Goal: Communication & Community: Answer question/provide support

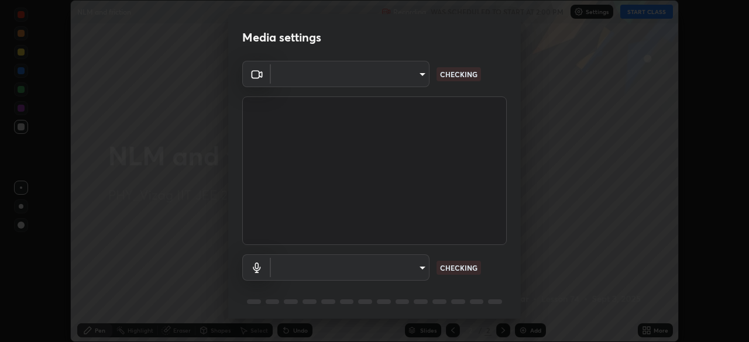
scroll to position [342, 749]
type input "e22b31622504561304a1b81eff57d23c6261876020de6d080eb4e3537e1d0af1"
click at [350, 267] on body "Erase all NLM and friction Recording WAS SCHEDULED TO START AT 2:00 PM Settings…" at bounding box center [374, 171] width 749 height 342
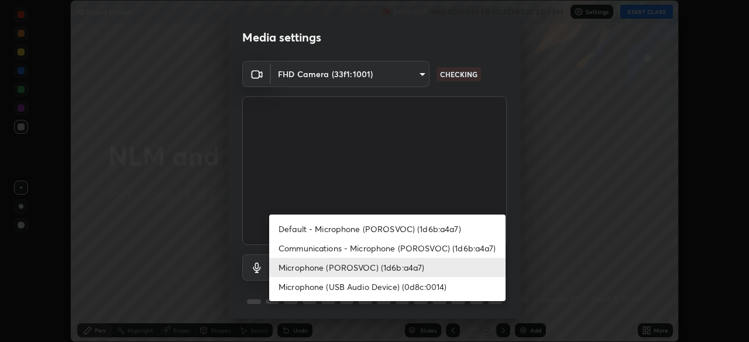
click at [345, 225] on li "Default - Microphone (POROSVOC) (1d6b:a4a7)" at bounding box center [387, 228] width 236 height 19
type input "default"
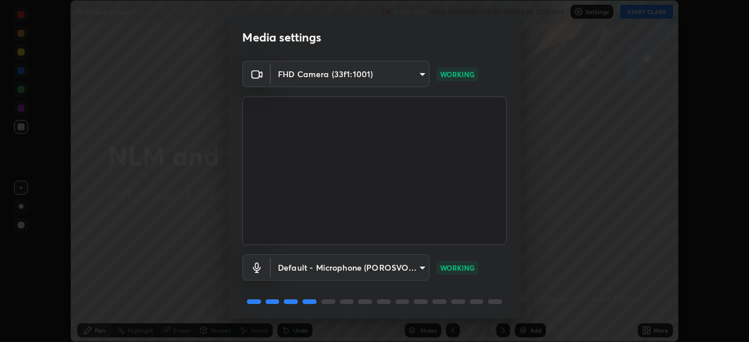
scroll to position [42, 0]
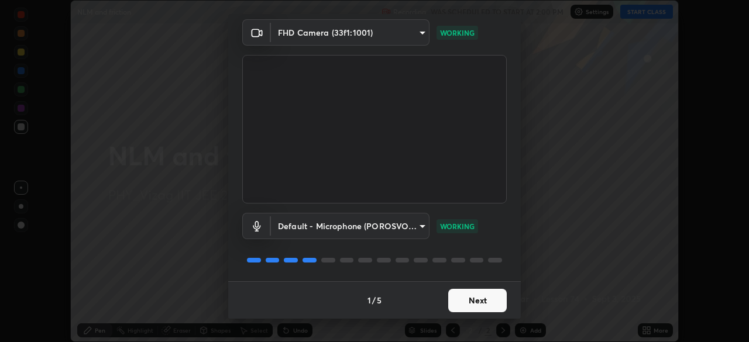
click at [483, 304] on button "Next" at bounding box center [477, 300] width 59 height 23
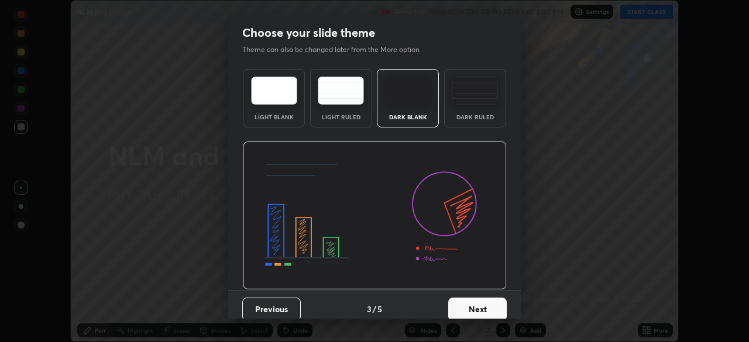
click at [485, 301] on button "Next" at bounding box center [477, 309] width 59 height 23
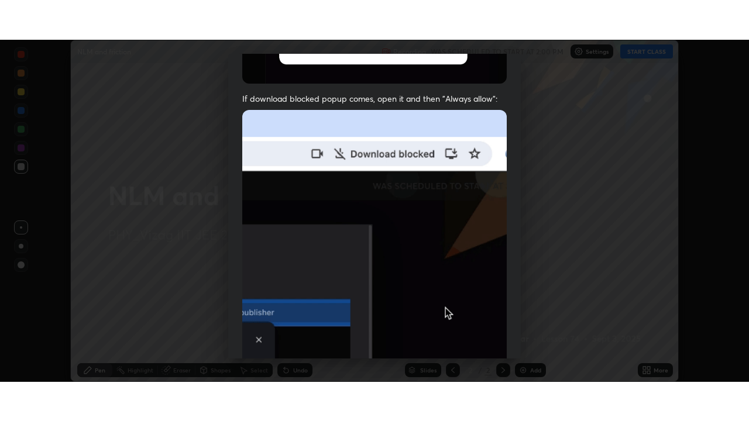
scroll to position [280, 0]
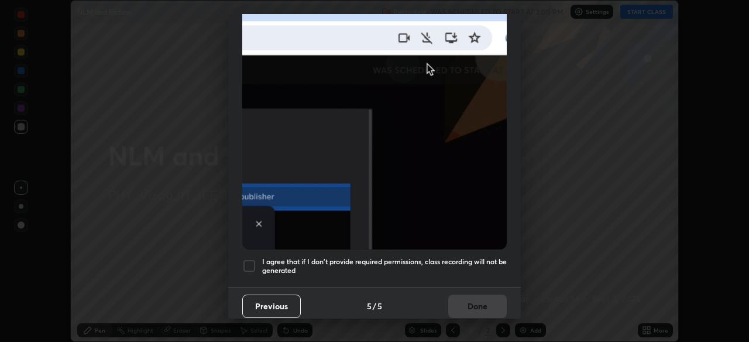
click at [249, 259] on div at bounding box center [249, 266] width 14 height 14
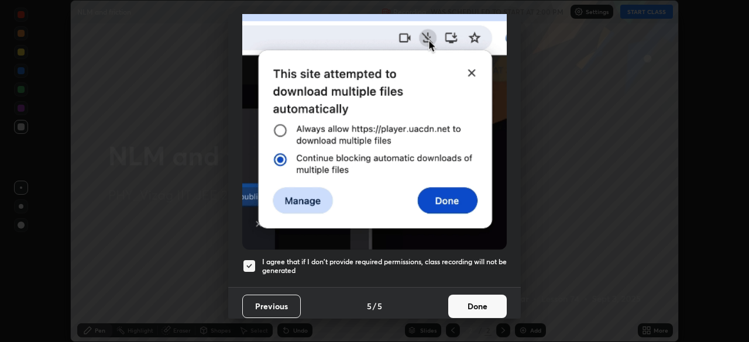
click at [481, 302] on button "Done" at bounding box center [477, 306] width 59 height 23
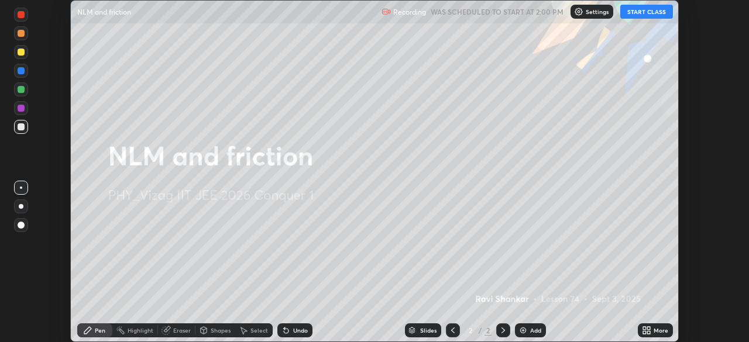
click at [653, 14] on button "START CLASS" at bounding box center [646, 12] width 53 height 14
click at [658, 329] on div "More" at bounding box center [661, 331] width 15 height 6
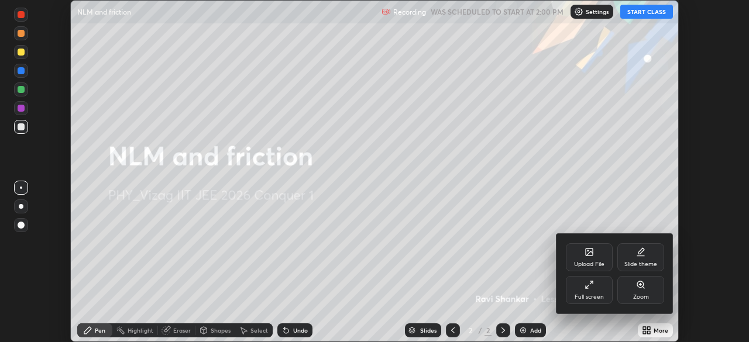
click at [598, 293] on div "Full screen" at bounding box center [589, 290] width 47 height 28
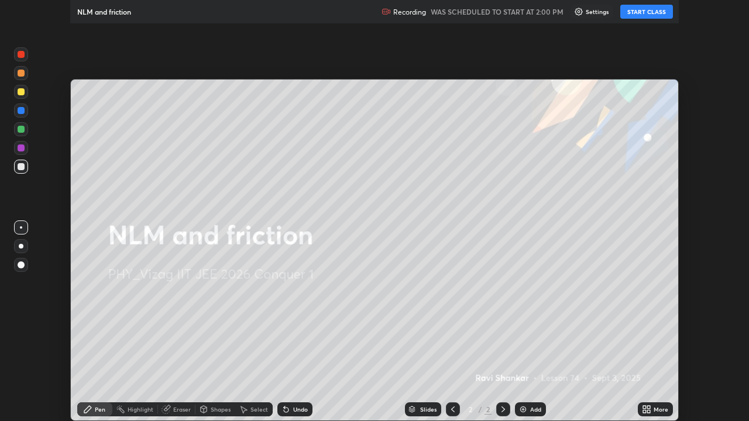
scroll to position [421, 749]
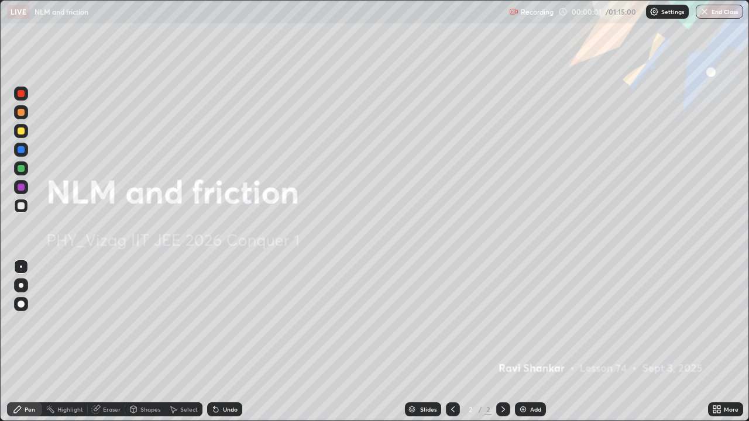
click at [656, 12] on img at bounding box center [654, 11] width 9 height 9
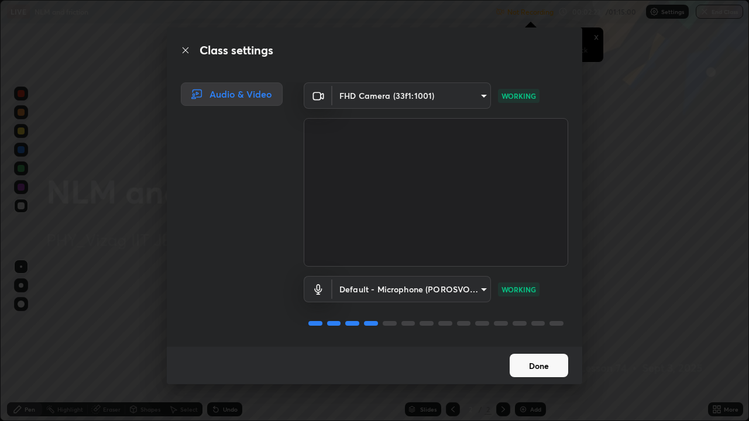
click at [537, 342] on button "Done" at bounding box center [539, 365] width 59 height 23
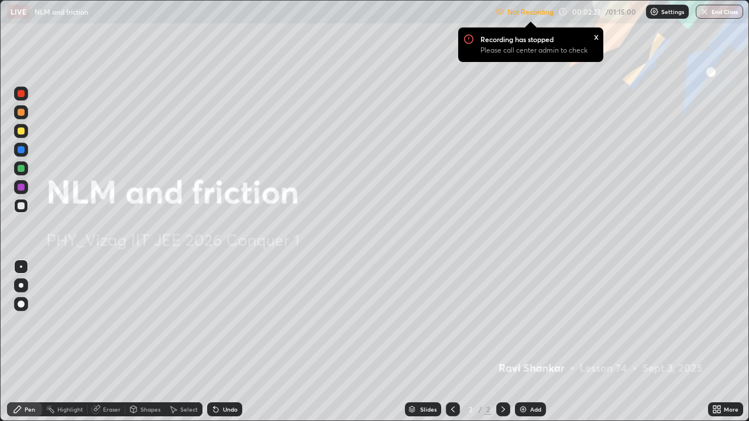
click at [647, 11] on div "Settings" at bounding box center [667, 12] width 43 height 14
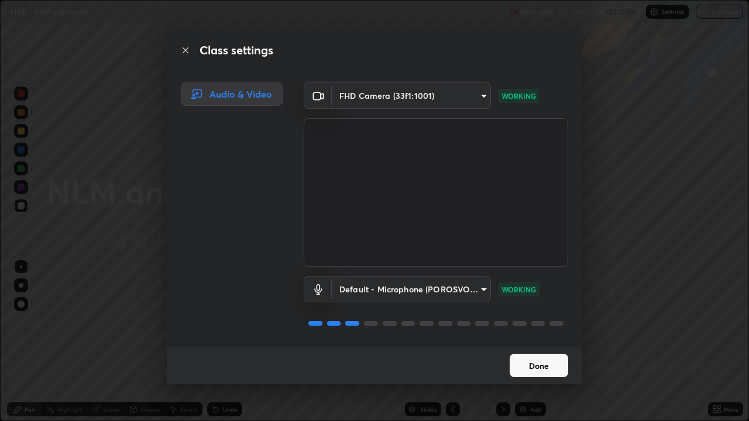
click at [528, 342] on button "Done" at bounding box center [539, 365] width 59 height 23
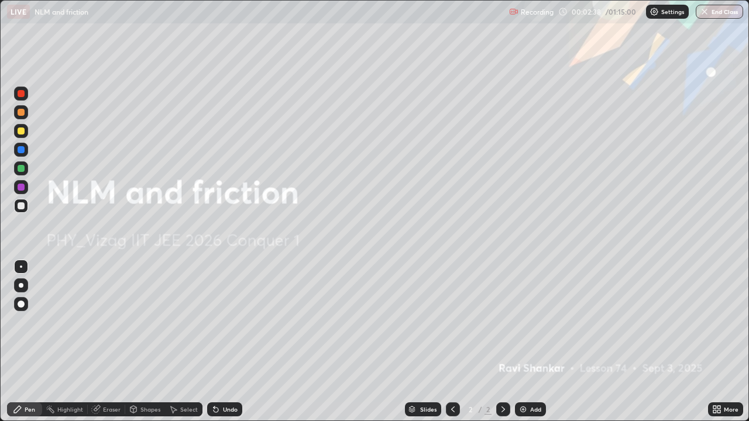
click at [523, 342] on img at bounding box center [523, 409] width 9 height 9
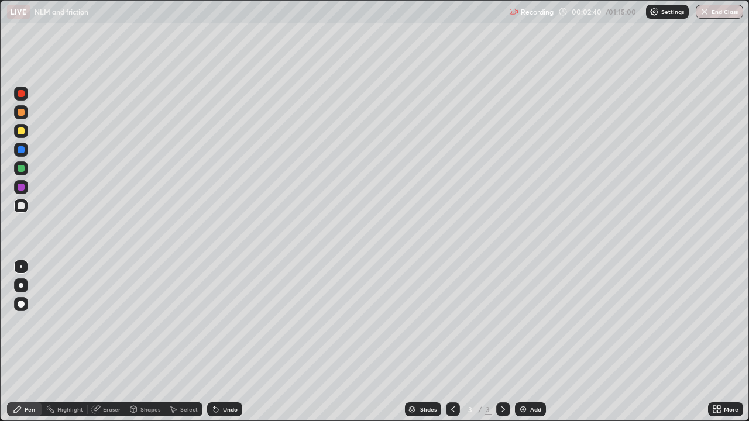
click at [20, 286] on div at bounding box center [21, 285] width 5 height 5
click at [22, 130] on div at bounding box center [21, 131] width 7 height 7
click at [182, 342] on div "Select" at bounding box center [189, 410] width 18 height 6
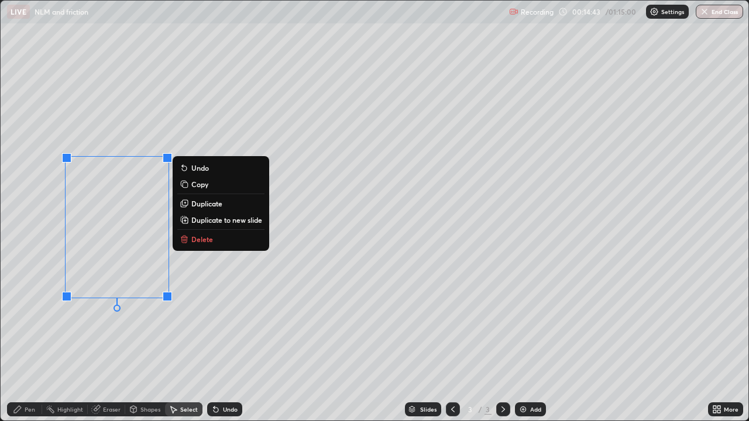
click at [211, 237] on p "Delete" at bounding box center [202, 239] width 22 height 9
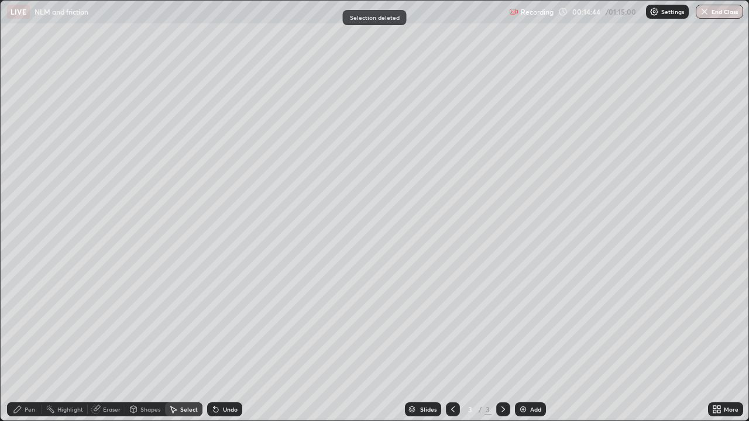
click at [35, 342] on div "Pen" at bounding box center [24, 410] width 35 height 14
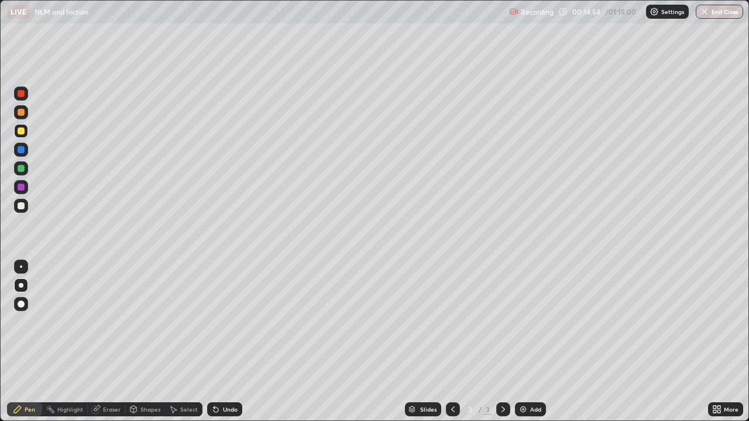
click at [21, 204] on div at bounding box center [21, 205] width 7 height 7
click at [149, 342] on div "Shapes" at bounding box center [150, 410] width 20 height 6
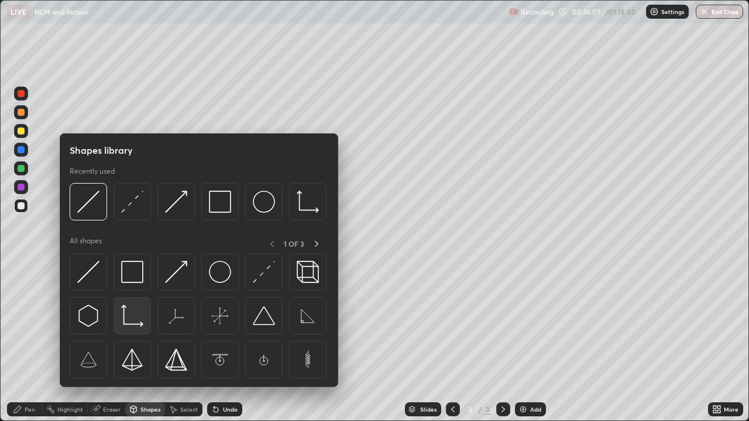
click at [132, 324] on img at bounding box center [132, 316] width 22 height 22
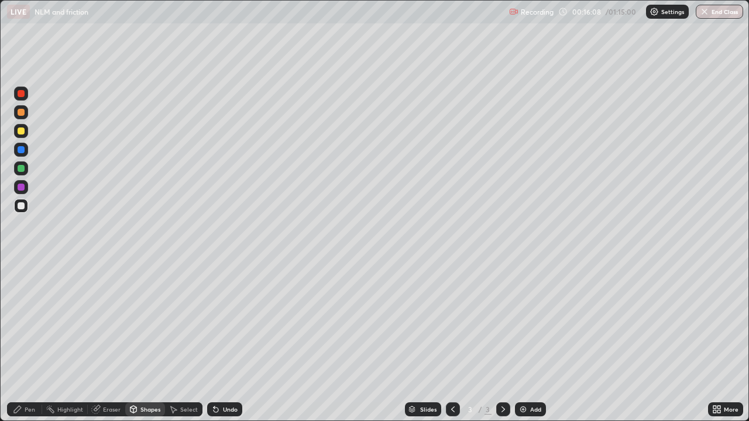
click at [22, 131] on div at bounding box center [21, 131] width 7 height 7
click at [33, 342] on div "Pen" at bounding box center [30, 410] width 11 height 6
click at [145, 342] on div "Shapes" at bounding box center [145, 410] width 40 height 14
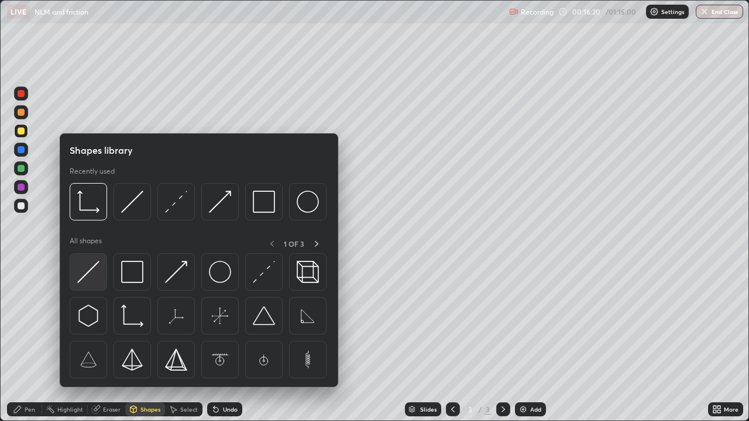
click at [94, 267] on img at bounding box center [88, 272] width 22 height 22
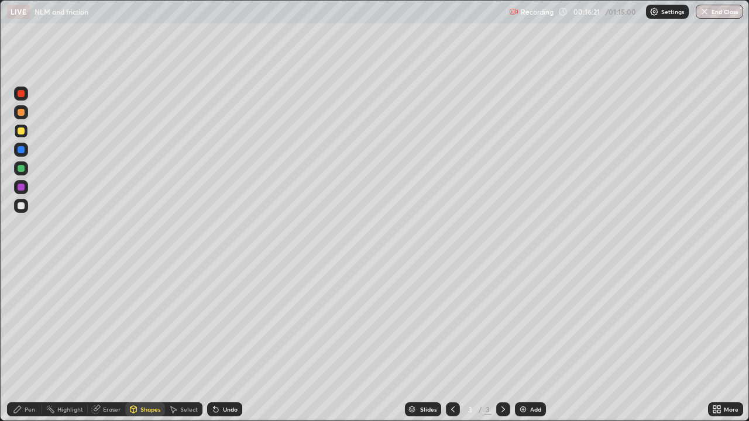
click at [21, 171] on div at bounding box center [21, 168] width 7 height 7
click at [26, 342] on div "Pen" at bounding box center [24, 410] width 35 height 14
click at [228, 342] on div "Undo" at bounding box center [230, 410] width 15 height 6
click at [152, 342] on div "Shapes" at bounding box center [150, 410] width 20 height 6
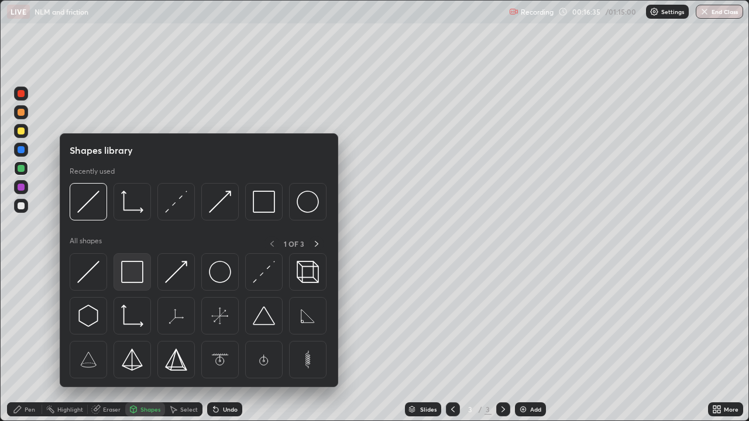
click at [139, 275] on img at bounding box center [132, 272] width 22 height 22
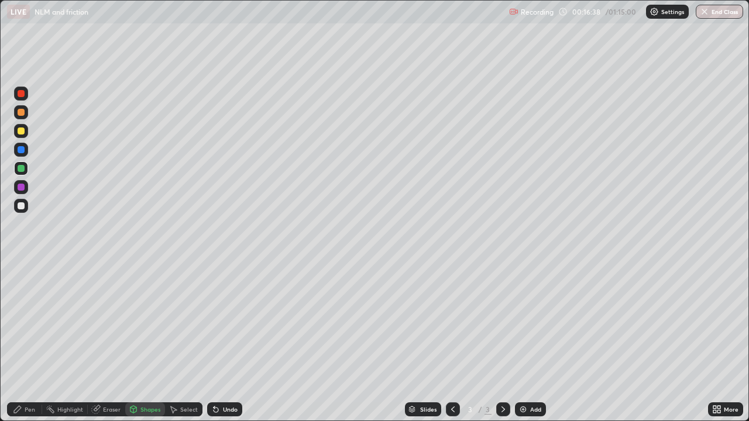
click at [27, 342] on div "Pen" at bounding box center [24, 410] width 35 height 14
click at [20, 133] on div at bounding box center [21, 131] width 7 height 7
click at [531, 342] on div "Add" at bounding box center [530, 410] width 31 height 14
click at [142, 342] on div "Shapes" at bounding box center [150, 410] width 20 height 6
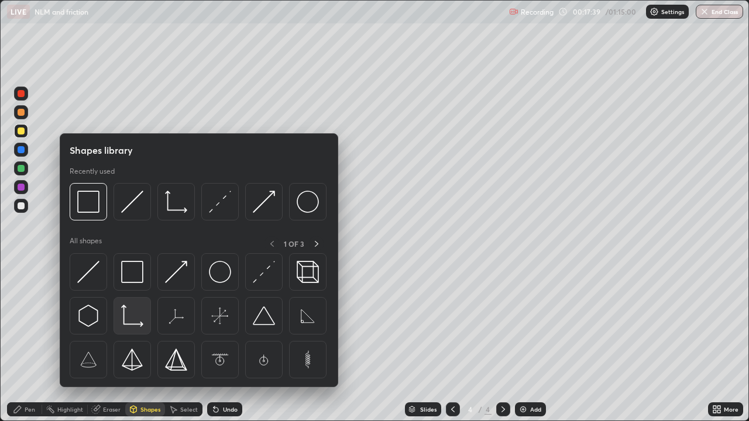
click at [129, 318] on img at bounding box center [132, 316] width 22 height 22
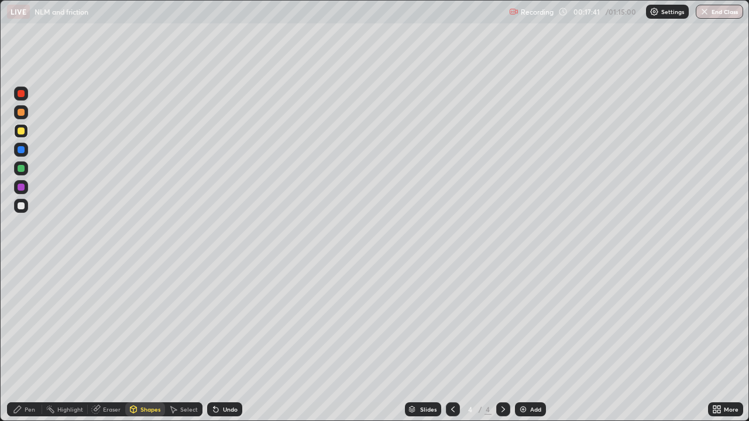
click at [138, 342] on div "Shapes" at bounding box center [145, 410] width 40 height 14
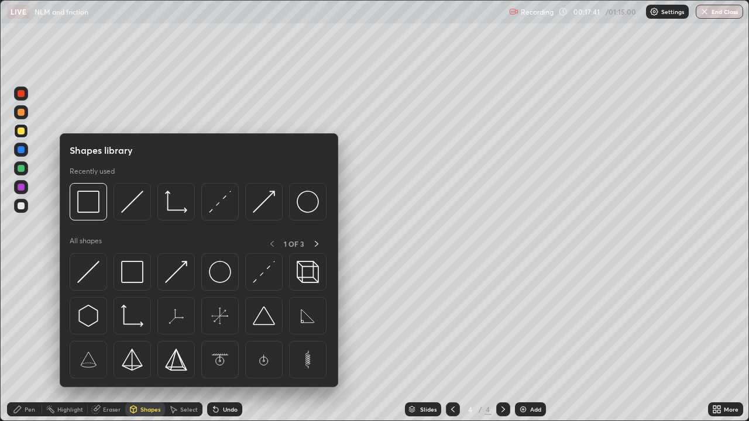
click at [133, 266] on img at bounding box center [132, 272] width 22 height 22
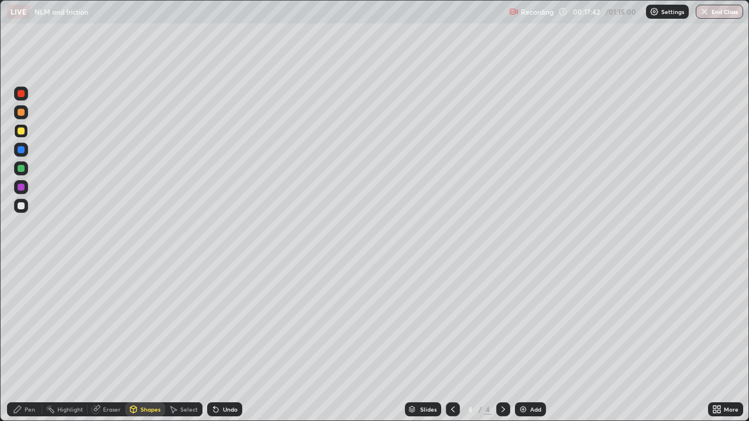
click at [23, 187] on div at bounding box center [21, 187] width 7 height 7
click at [152, 342] on div "Shapes" at bounding box center [150, 410] width 20 height 6
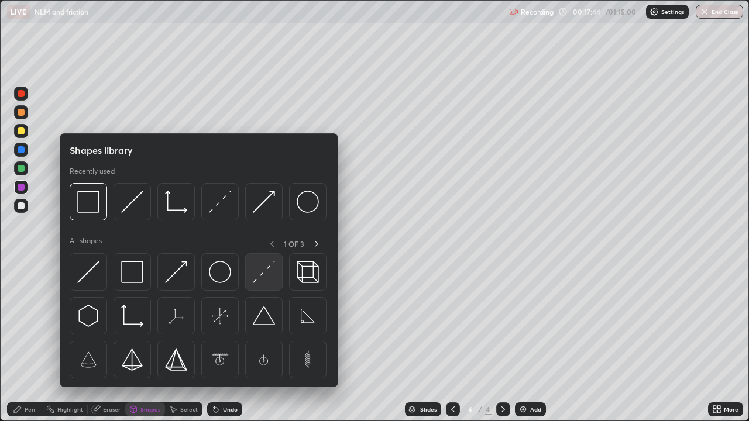
click at [265, 279] on img at bounding box center [264, 272] width 22 height 22
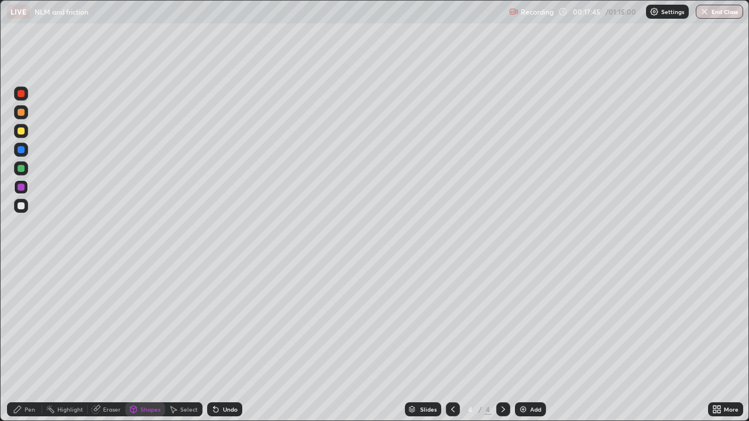
click at [24, 170] on div at bounding box center [21, 168] width 7 height 7
click at [24, 342] on div "Pen" at bounding box center [24, 410] width 35 height 14
click at [21, 113] on div at bounding box center [21, 112] width 7 height 7
click at [229, 342] on div "Undo" at bounding box center [230, 410] width 15 height 6
click at [221, 342] on div "Undo" at bounding box center [224, 410] width 35 height 14
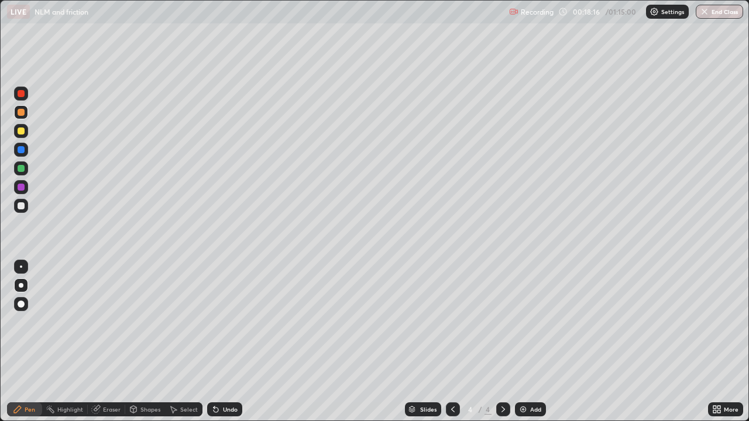
click at [222, 342] on div "Undo" at bounding box center [224, 410] width 35 height 14
click at [22, 207] on div at bounding box center [21, 205] width 7 height 7
click at [19, 130] on div at bounding box center [21, 131] width 7 height 7
click at [26, 210] on div at bounding box center [21, 206] width 14 height 14
click at [21, 113] on div at bounding box center [21, 112] width 7 height 7
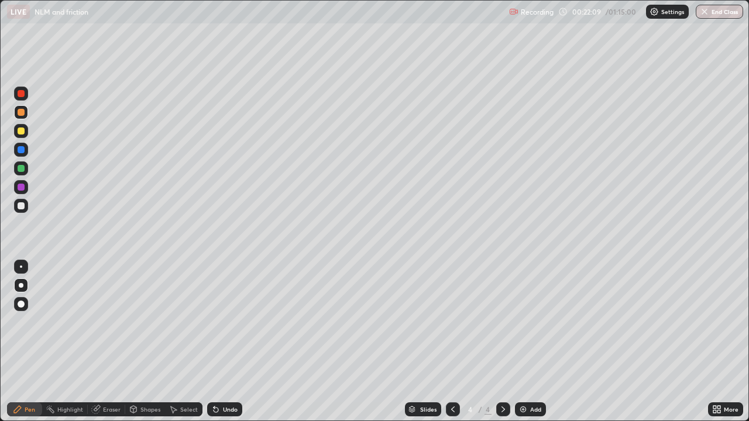
click at [23, 132] on div at bounding box center [21, 131] width 7 height 7
click at [535, 342] on div "Add" at bounding box center [535, 410] width 11 height 6
click at [27, 114] on div at bounding box center [21, 112] width 14 height 14
click at [22, 206] on div at bounding box center [21, 205] width 7 height 7
click at [22, 131] on div at bounding box center [21, 131] width 7 height 7
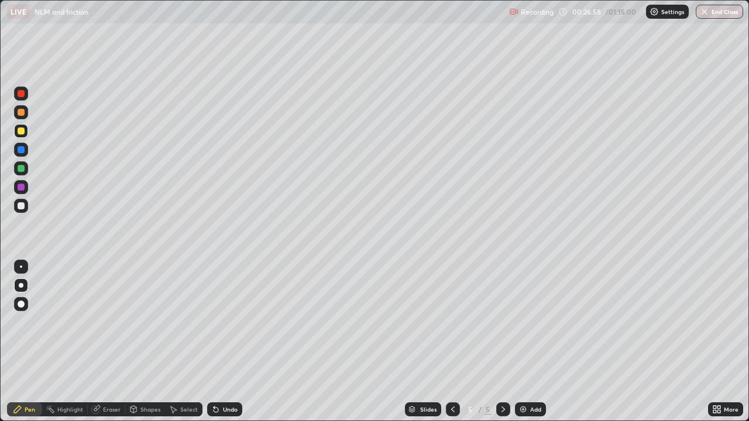
click at [534, 342] on div "Add" at bounding box center [535, 410] width 11 height 6
click at [525, 342] on img at bounding box center [523, 409] width 9 height 9
click at [141, 342] on div "Shapes" at bounding box center [145, 410] width 40 height 14
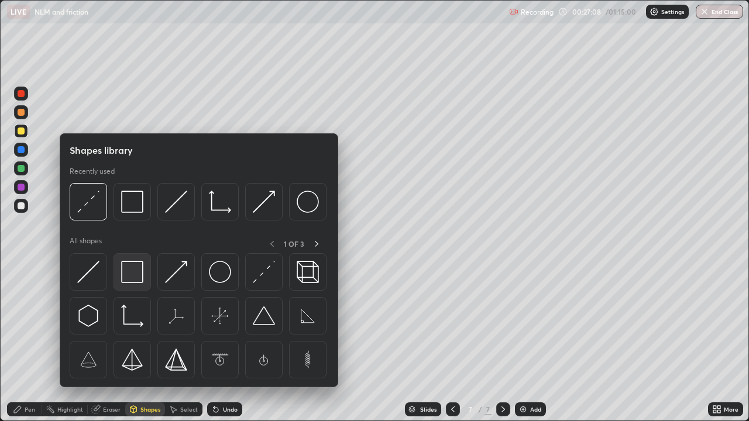
click at [132, 274] on img at bounding box center [132, 272] width 22 height 22
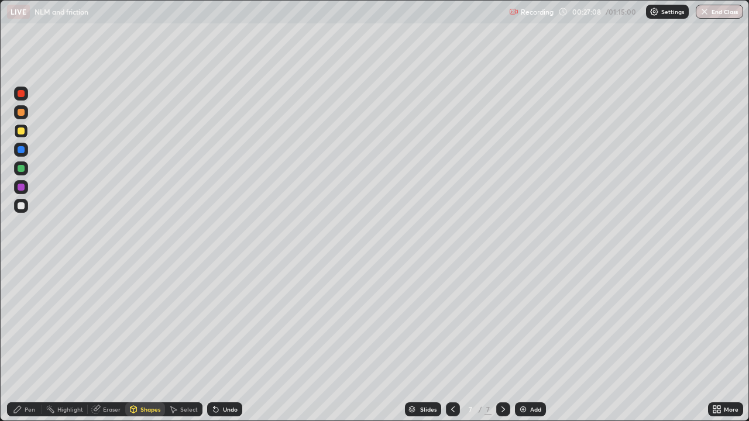
click at [22, 208] on div at bounding box center [21, 205] width 7 height 7
click at [22, 342] on div "Pen" at bounding box center [24, 410] width 35 height 14
click at [23, 131] on div at bounding box center [21, 131] width 7 height 7
click at [25, 168] on div at bounding box center [21, 169] width 14 height 14
click at [133, 342] on icon at bounding box center [133, 411] width 0 height 4
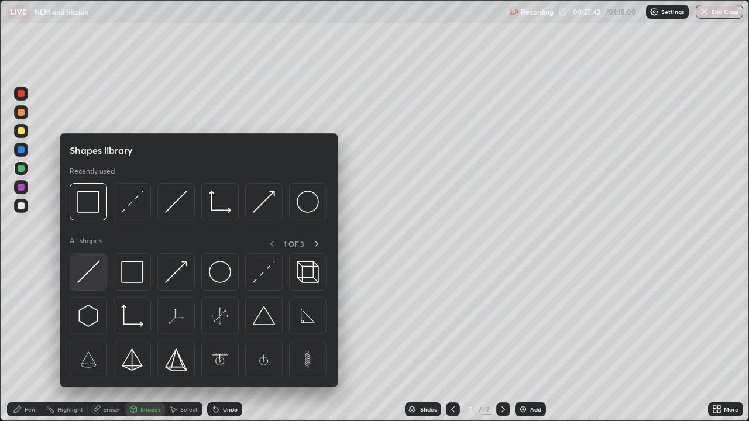
click at [88, 277] on img at bounding box center [88, 272] width 22 height 22
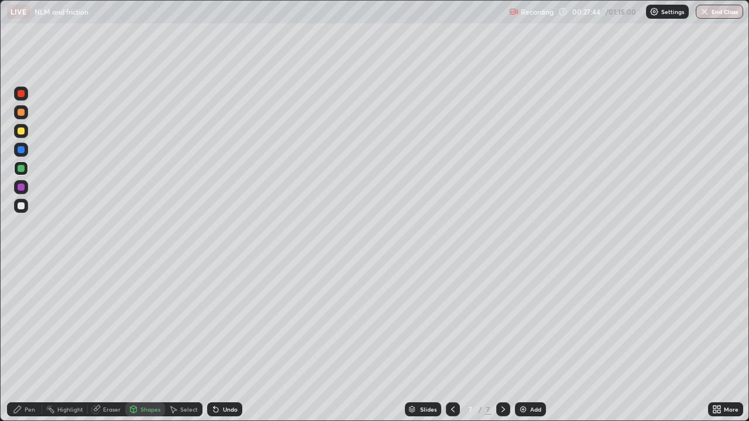
click at [26, 207] on div at bounding box center [21, 206] width 14 height 14
click at [30, 342] on div "Pen" at bounding box center [24, 410] width 35 height 14
click at [145, 342] on div "Shapes" at bounding box center [150, 410] width 20 height 6
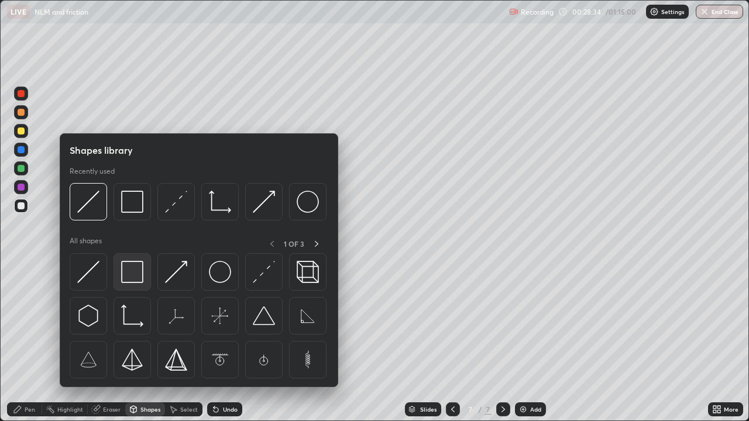
click at [133, 274] on img at bounding box center [132, 272] width 22 height 22
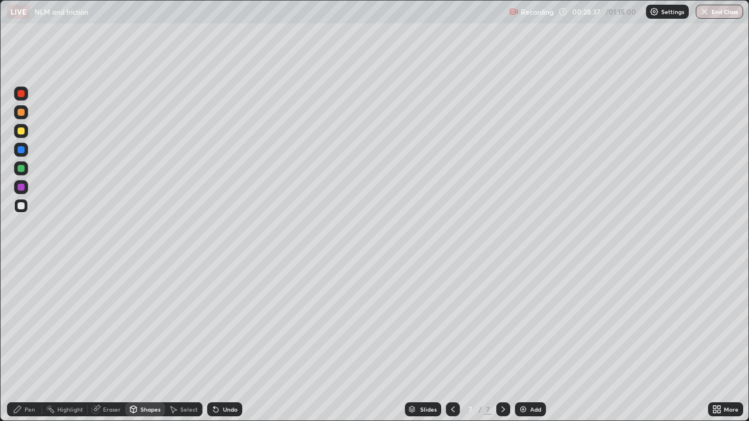
click at [33, 342] on div "Pen" at bounding box center [24, 410] width 35 height 14
click at [26, 136] on div at bounding box center [21, 131] width 14 height 14
click at [21, 111] on div at bounding box center [21, 112] width 7 height 7
click at [219, 342] on div "Undo" at bounding box center [224, 410] width 35 height 14
click at [223, 342] on div "Undo" at bounding box center [230, 410] width 15 height 6
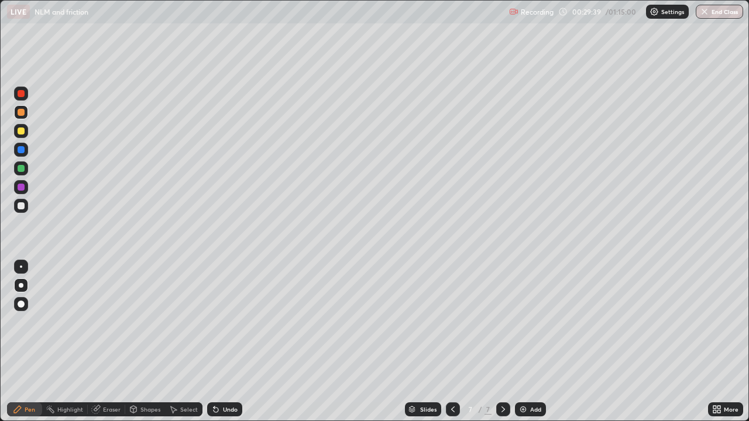
click at [221, 342] on div "Undo" at bounding box center [224, 410] width 35 height 14
click at [214, 342] on icon at bounding box center [214, 407] width 1 height 1
click at [20, 169] on div at bounding box center [21, 168] width 7 height 7
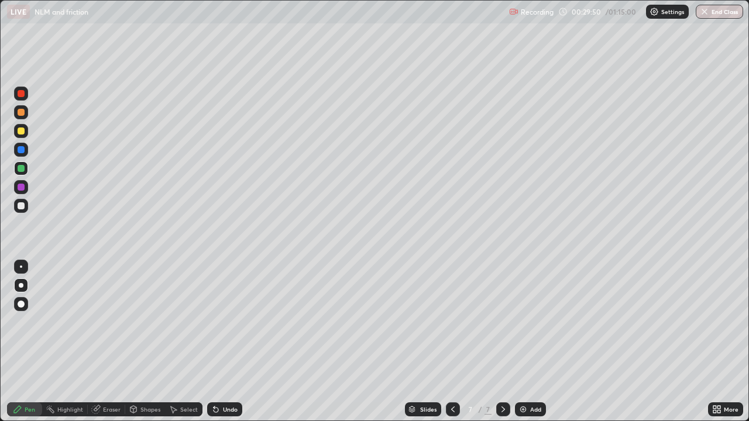
click at [21, 149] on div at bounding box center [21, 149] width 7 height 7
click at [19, 207] on div at bounding box center [21, 205] width 7 height 7
click at [136, 342] on icon at bounding box center [133, 409] width 9 height 9
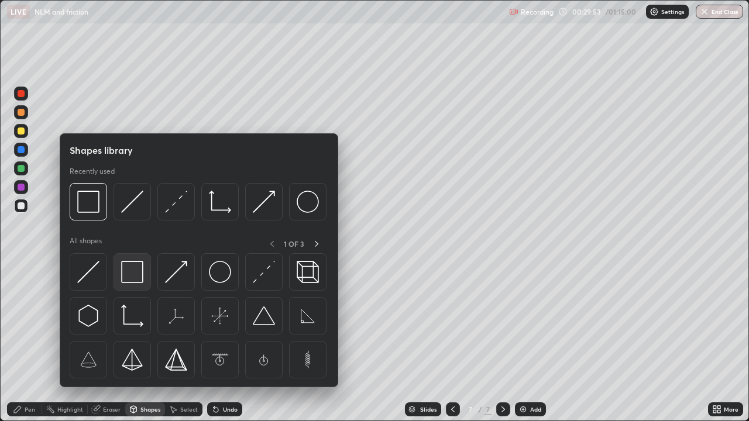
click at [133, 272] on img at bounding box center [132, 272] width 22 height 22
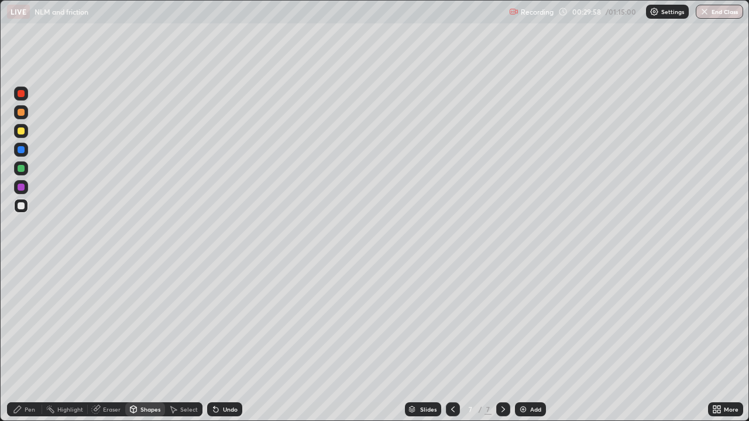
click at [32, 342] on div "Pen" at bounding box center [24, 410] width 35 height 14
click at [20, 129] on div at bounding box center [21, 131] width 7 height 7
click at [27, 95] on div at bounding box center [21, 94] width 14 height 14
click at [28, 210] on div at bounding box center [21, 206] width 14 height 14
click at [516, 342] on div "Add" at bounding box center [530, 410] width 31 height 14
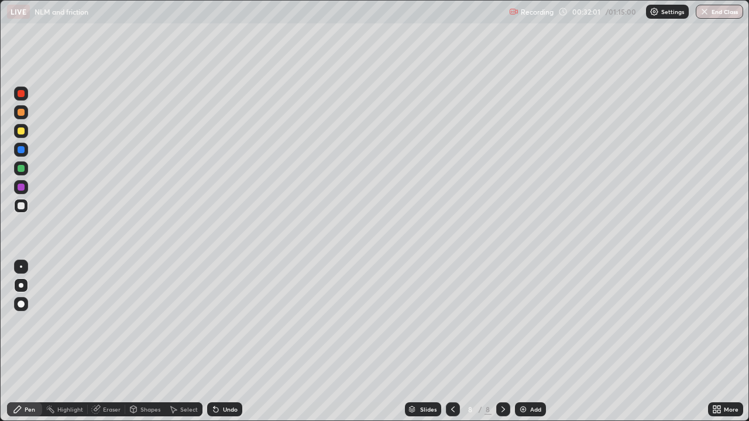
click at [20, 131] on div at bounding box center [21, 131] width 7 height 7
click at [22, 113] on div at bounding box center [21, 112] width 7 height 7
click at [20, 133] on div at bounding box center [21, 131] width 7 height 7
click at [141, 342] on div "Shapes" at bounding box center [150, 410] width 20 height 6
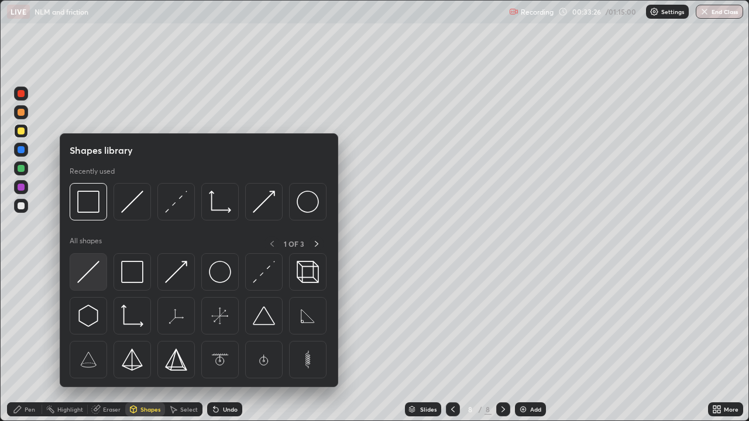
click at [97, 269] on img at bounding box center [88, 272] width 22 height 22
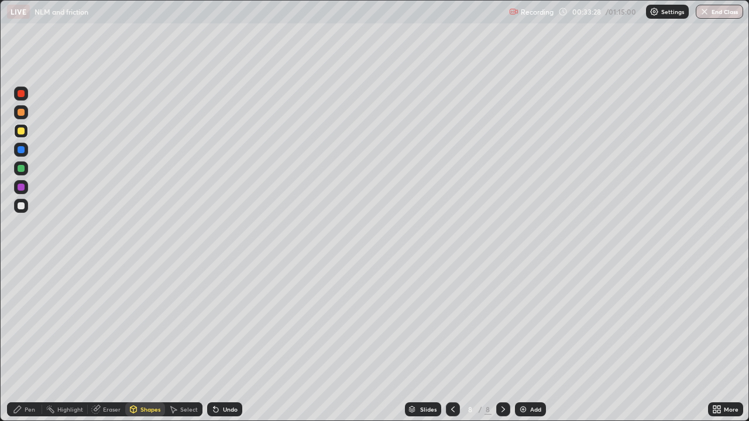
click at [29, 342] on div "Pen" at bounding box center [30, 410] width 11 height 6
click at [22, 111] on div at bounding box center [21, 112] width 7 height 7
click at [22, 131] on div at bounding box center [21, 131] width 7 height 7
click at [143, 342] on div "Shapes" at bounding box center [150, 410] width 20 height 6
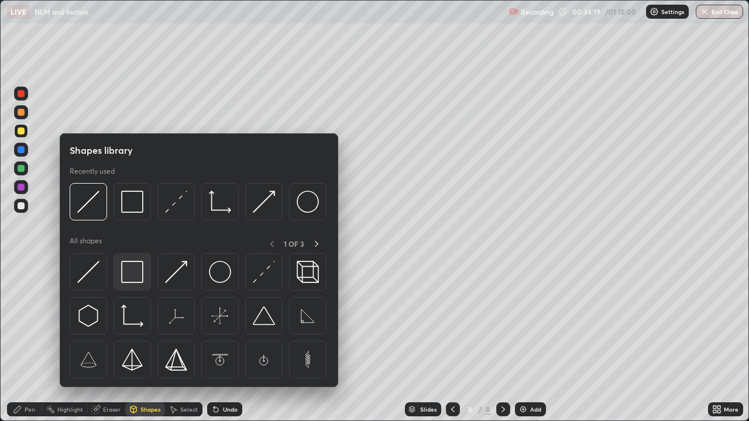
click at [143, 276] on img at bounding box center [132, 272] width 22 height 22
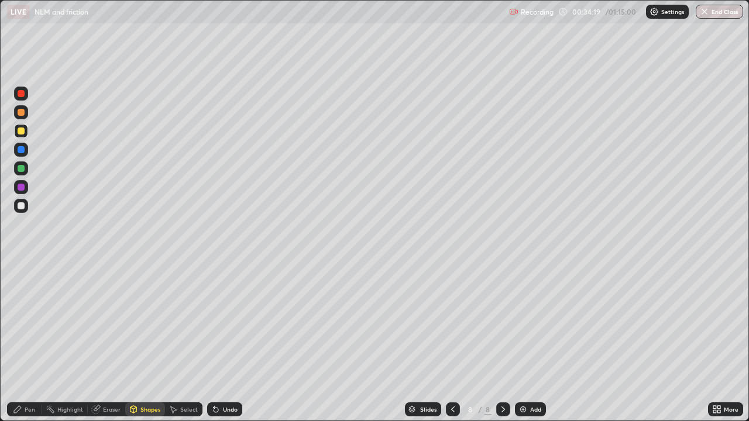
click at [27, 206] on div at bounding box center [21, 206] width 14 height 14
click at [34, 342] on div "Pen" at bounding box center [30, 410] width 11 height 6
click at [21, 169] on div at bounding box center [21, 168] width 7 height 7
click at [20, 133] on div at bounding box center [21, 131] width 7 height 7
click at [19, 194] on div at bounding box center [21, 187] width 14 height 14
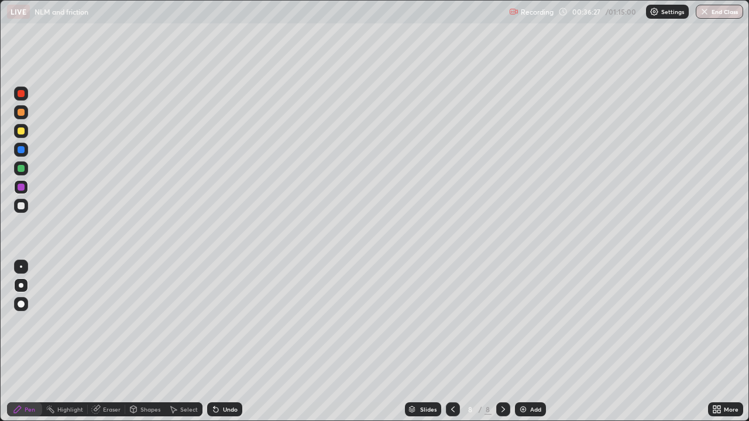
click at [23, 130] on div at bounding box center [21, 131] width 7 height 7
click at [447, 342] on div at bounding box center [453, 410] width 14 height 14
click at [452, 342] on div at bounding box center [453, 410] width 14 height 14
click at [447, 342] on div at bounding box center [453, 410] width 14 height 14
click at [453, 342] on icon at bounding box center [452, 409] width 9 height 9
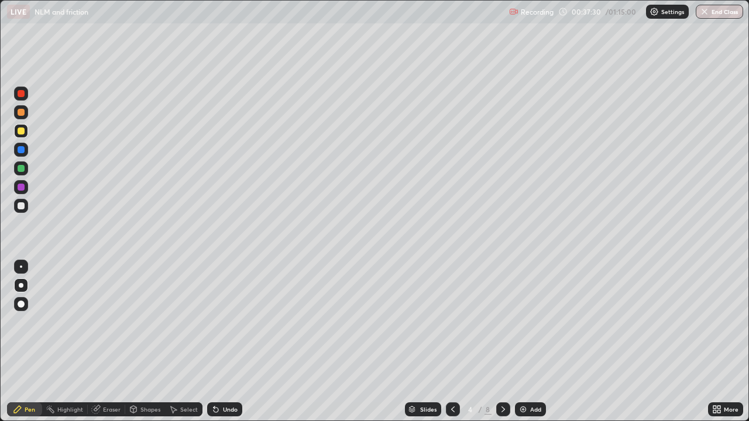
click at [452, 342] on icon at bounding box center [453, 410] width 4 height 6
click at [502, 342] on icon at bounding box center [503, 409] width 9 height 9
click at [508, 342] on div at bounding box center [503, 410] width 14 height 14
click at [503, 342] on icon at bounding box center [503, 409] width 9 height 9
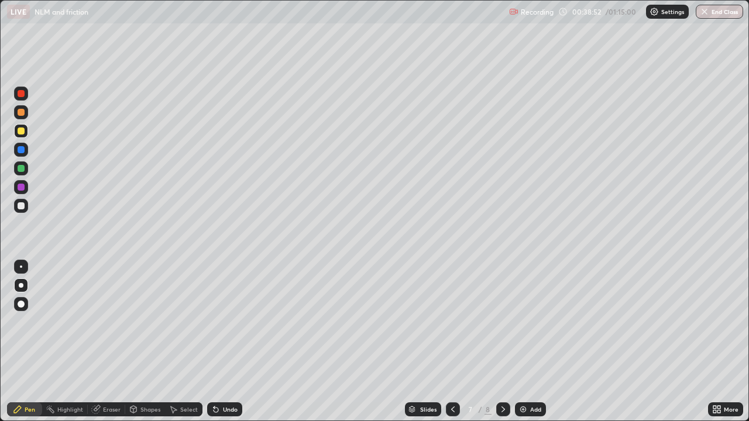
click at [502, 342] on icon at bounding box center [503, 409] width 9 height 9
click at [531, 342] on div "Add" at bounding box center [535, 410] width 11 height 6
click at [147, 342] on div "Shapes" at bounding box center [150, 410] width 20 height 6
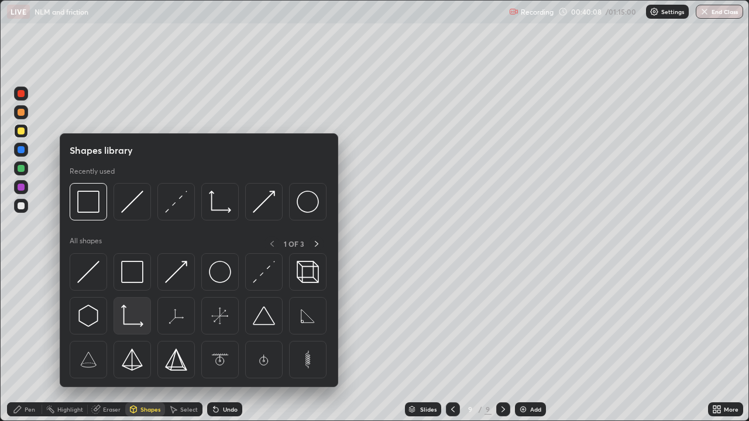
click at [131, 319] on img at bounding box center [132, 316] width 22 height 22
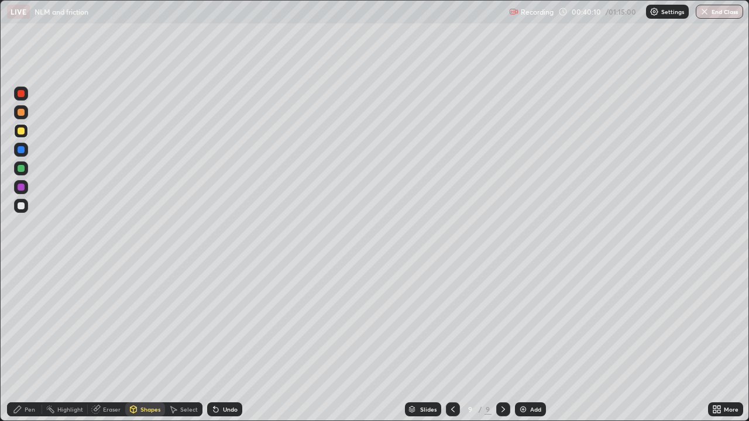
click at [26, 342] on div "Pen" at bounding box center [30, 410] width 11 height 6
click at [25, 206] on div at bounding box center [21, 206] width 14 height 14
click at [452, 342] on icon at bounding box center [452, 409] width 9 height 9
click at [502, 342] on icon at bounding box center [503, 409] width 9 height 9
click at [24, 114] on div at bounding box center [21, 112] width 14 height 14
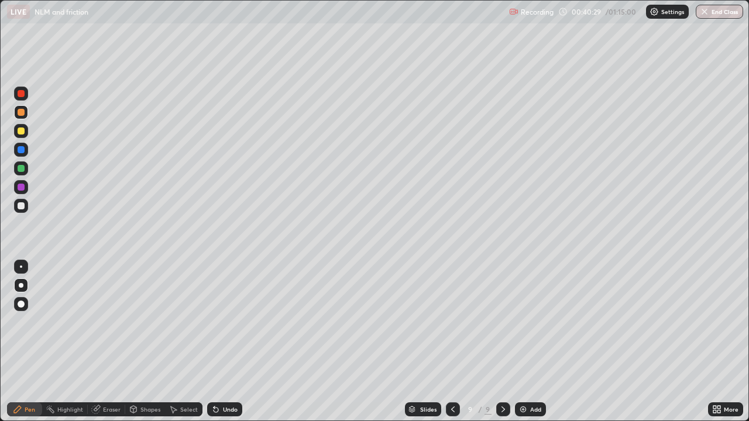
click at [22, 188] on div at bounding box center [21, 187] width 7 height 7
click at [23, 204] on div at bounding box center [21, 205] width 7 height 7
click at [23, 134] on div at bounding box center [21, 131] width 7 height 7
click at [531, 342] on div "Add" at bounding box center [535, 410] width 11 height 6
click at [145, 342] on div "Shapes" at bounding box center [150, 410] width 20 height 6
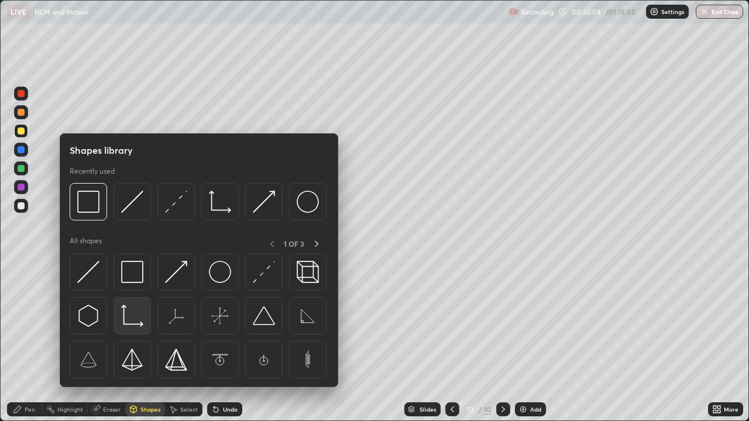
click at [133, 317] on img at bounding box center [132, 316] width 22 height 22
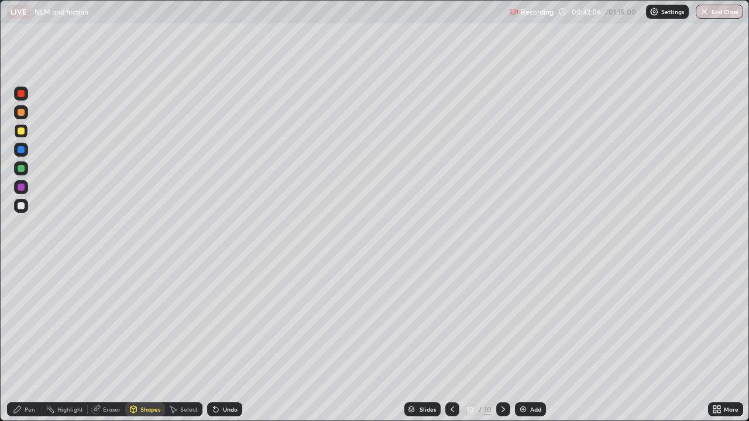
click at [26, 342] on div "Pen" at bounding box center [24, 410] width 35 height 14
click at [22, 206] on div at bounding box center [21, 205] width 7 height 7
click at [24, 169] on div at bounding box center [21, 168] width 7 height 7
click at [24, 133] on div at bounding box center [21, 131] width 14 height 14
click at [22, 207] on div at bounding box center [21, 205] width 7 height 7
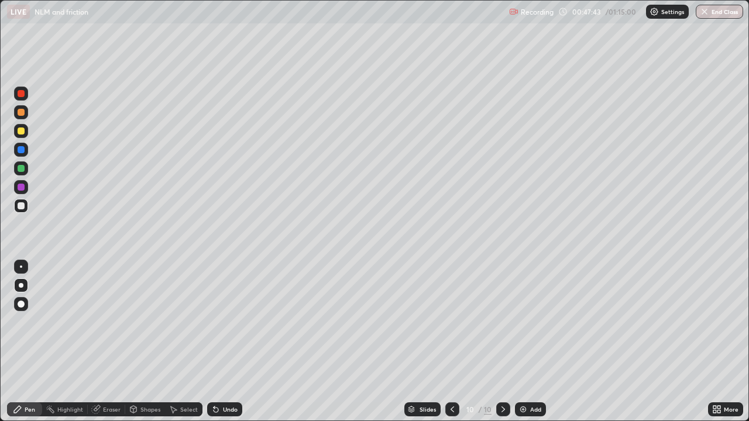
click at [23, 132] on div at bounding box center [21, 131] width 7 height 7
click at [527, 342] on div "Add" at bounding box center [530, 410] width 31 height 14
click at [224, 342] on div "Undo" at bounding box center [224, 410] width 35 height 14
click at [227, 342] on div "Undo" at bounding box center [224, 410] width 35 height 14
click at [427, 342] on div "Slides" at bounding box center [428, 410] width 16 height 6
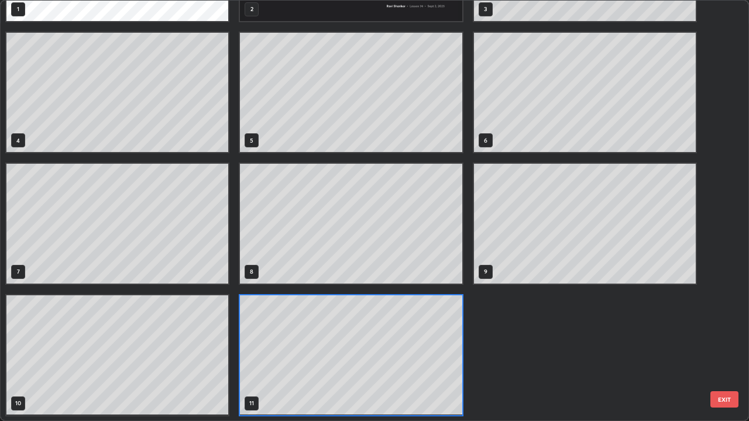
scroll to position [417, 742]
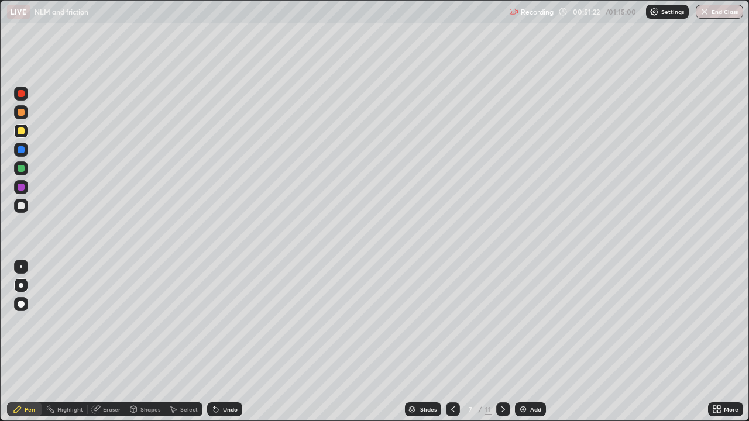
click at [502, 342] on icon at bounding box center [503, 409] width 9 height 9
click at [507, 342] on div at bounding box center [503, 410] width 14 height 14
click at [502, 342] on icon at bounding box center [503, 409] width 9 height 9
click at [503, 342] on icon at bounding box center [503, 409] width 9 height 9
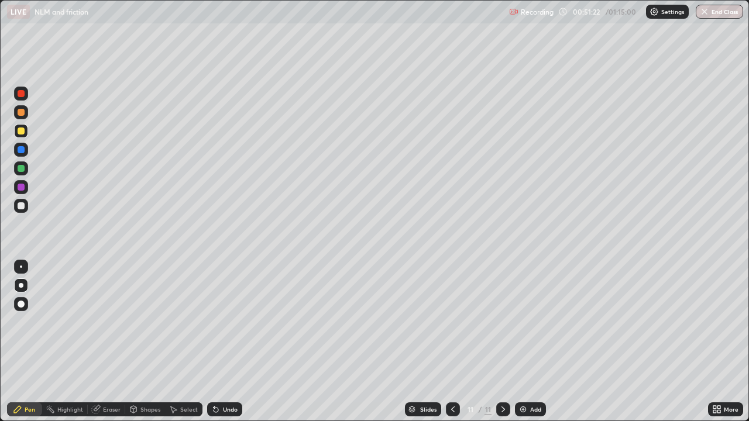
click at [502, 342] on icon at bounding box center [503, 409] width 9 height 9
click at [450, 342] on icon at bounding box center [452, 409] width 9 height 9
click at [451, 342] on icon at bounding box center [453, 410] width 4 height 6
click at [450, 342] on div at bounding box center [453, 410] width 14 height 14
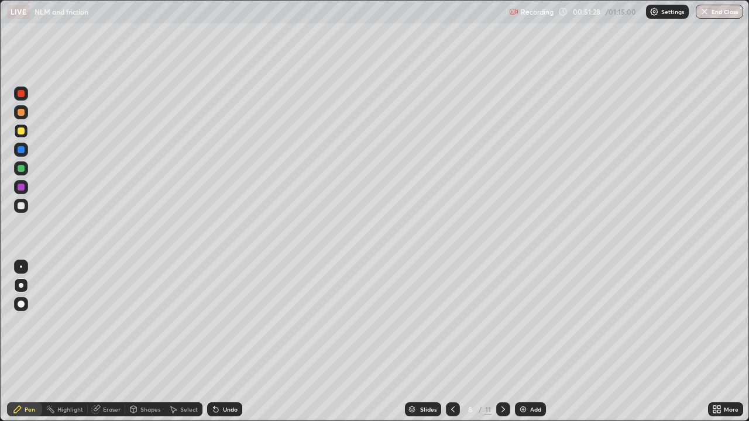
click at [456, 342] on icon at bounding box center [452, 409] width 9 height 9
click at [506, 342] on icon at bounding box center [503, 409] width 9 height 9
click at [502, 342] on icon at bounding box center [503, 409] width 9 height 9
click at [503, 342] on icon at bounding box center [504, 410] width 4 height 6
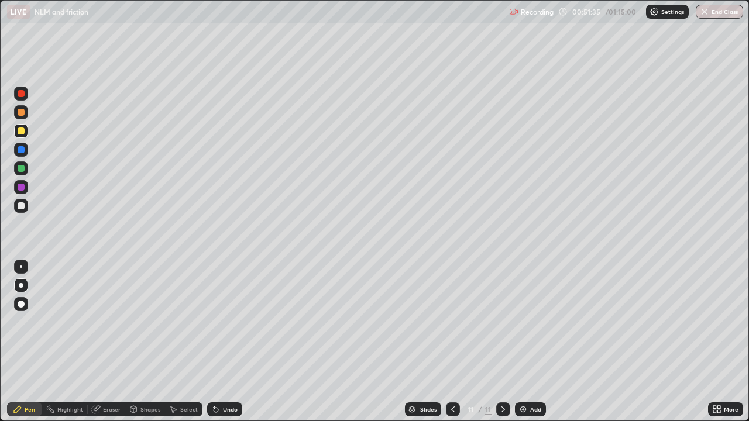
click at [502, 342] on icon at bounding box center [503, 409] width 9 height 9
click at [26, 210] on div at bounding box center [21, 206] width 14 height 14
click at [110, 342] on div "Eraser" at bounding box center [112, 410] width 18 height 6
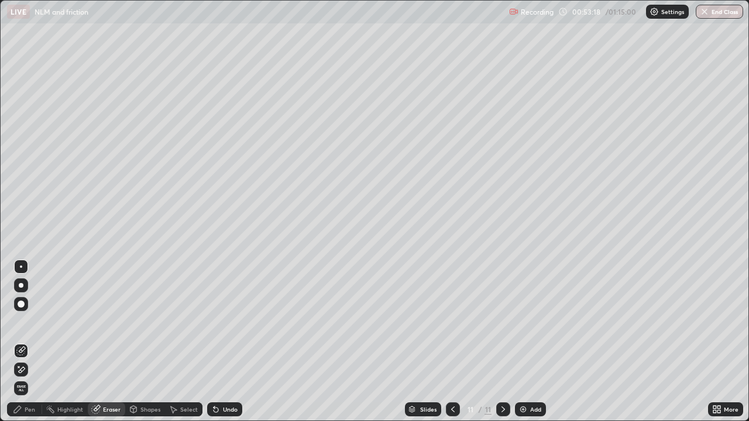
click at [29, 342] on div "Pen" at bounding box center [30, 410] width 11 height 6
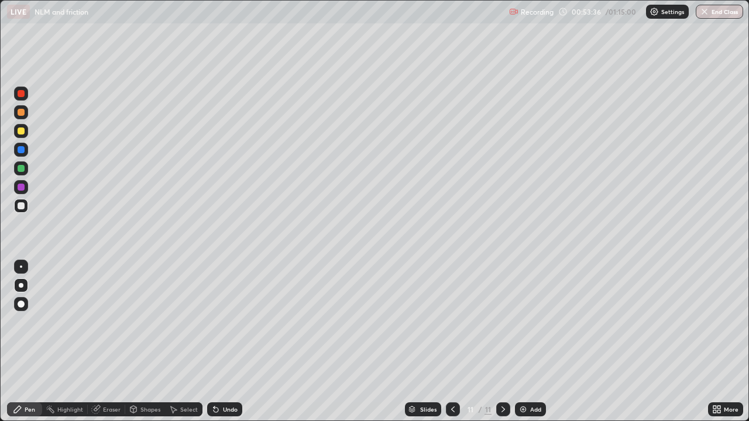
click at [666, 13] on p "Settings" at bounding box center [672, 12] width 23 height 6
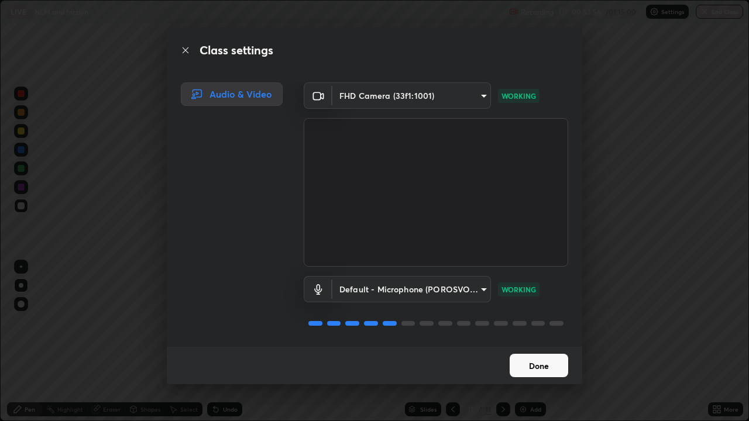
click at [549, 342] on button "Done" at bounding box center [539, 365] width 59 height 23
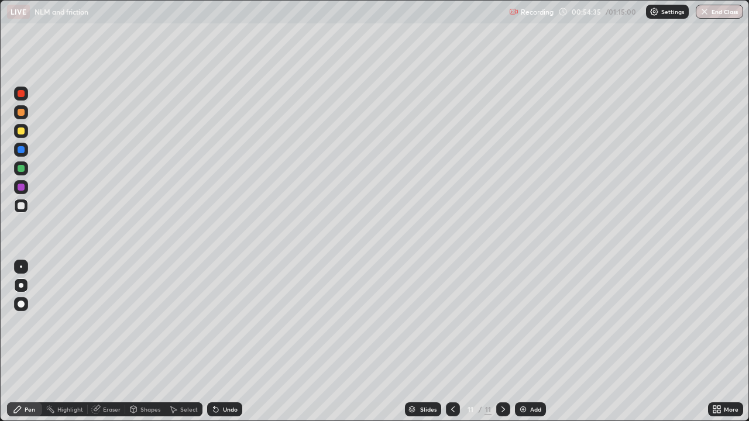
click at [526, 342] on img at bounding box center [523, 409] width 9 height 9
click at [20, 132] on div at bounding box center [21, 131] width 7 height 7
click at [20, 205] on div at bounding box center [21, 205] width 7 height 7
click at [141, 342] on div "Shapes" at bounding box center [150, 410] width 20 height 6
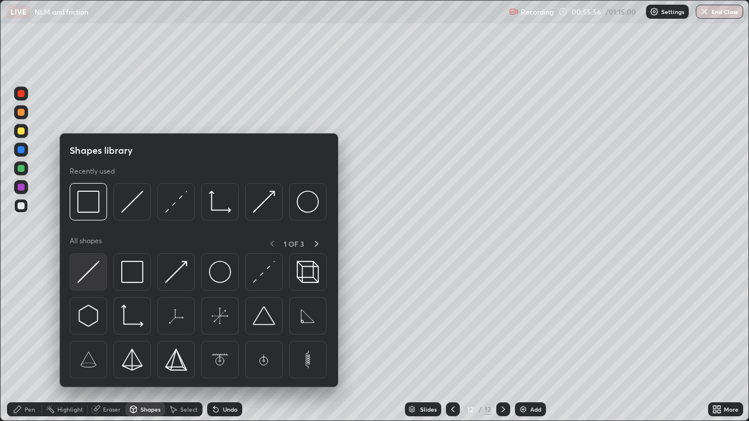
click at [91, 272] on img at bounding box center [88, 272] width 22 height 22
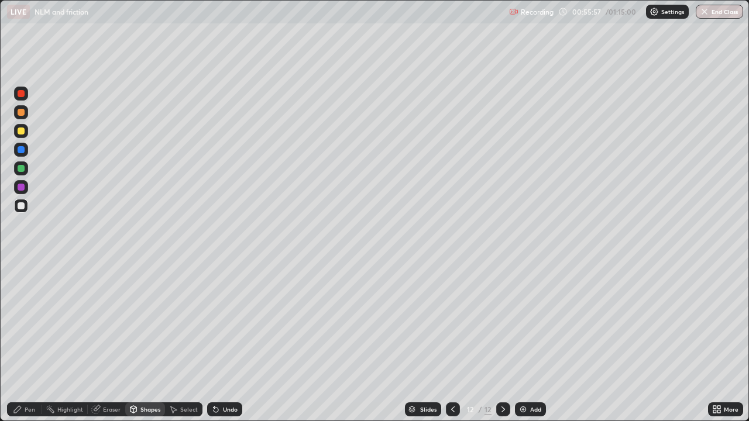
click at [25, 167] on div at bounding box center [21, 169] width 14 height 14
click at [29, 342] on div "Pen" at bounding box center [24, 410] width 35 height 14
click at [23, 211] on div at bounding box center [21, 206] width 14 height 14
click at [22, 170] on div at bounding box center [21, 168] width 7 height 7
click at [22, 131] on div at bounding box center [21, 131] width 7 height 7
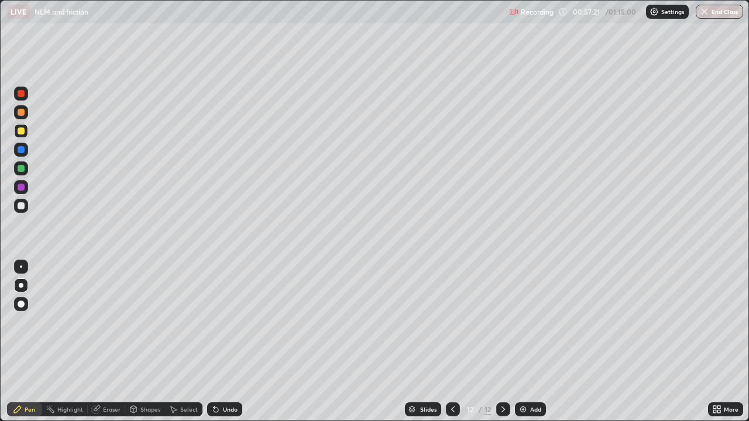
click at [527, 342] on div "Add" at bounding box center [530, 410] width 31 height 14
click at [22, 206] on div at bounding box center [21, 205] width 7 height 7
click at [22, 136] on div at bounding box center [21, 131] width 14 height 14
click at [452, 342] on icon at bounding box center [452, 409] width 9 height 9
click at [504, 342] on icon at bounding box center [503, 409] width 9 height 9
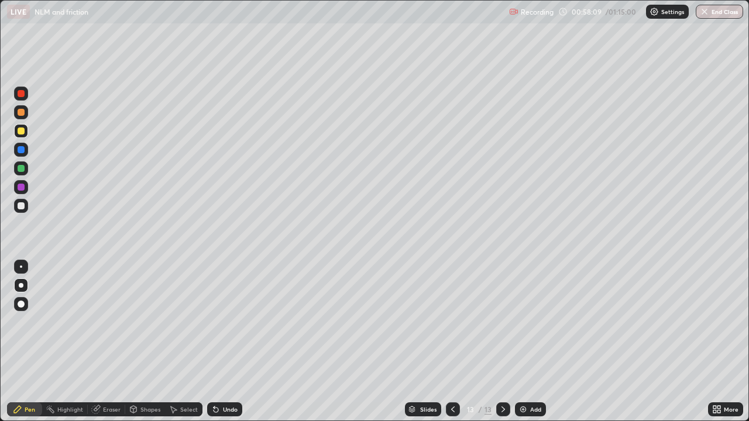
click at [451, 342] on icon at bounding box center [452, 409] width 9 height 9
click at [502, 342] on icon at bounding box center [503, 409] width 9 height 9
click at [224, 342] on div "Undo" at bounding box center [230, 410] width 15 height 6
click at [220, 342] on div "Undo" at bounding box center [224, 410] width 35 height 14
click at [219, 342] on div "Undo" at bounding box center [224, 410] width 35 height 14
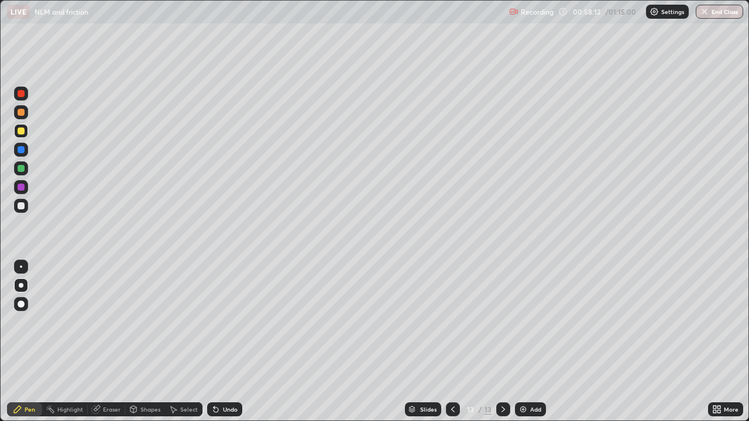
click at [219, 342] on div "Undo" at bounding box center [224, 410] width 35 height 14
click at [222, 342] on div "Undo" at bounding box center [224, 410] width 35 height 14
click at [451, 342] on icon at bounding box center [452, 409] width 9 height 9
click at [502, 342] on icon at bounding box center [504, 410] width 4 height 6
click at [23, 169] on div at bounding box center [21, 168] width 7 height 7
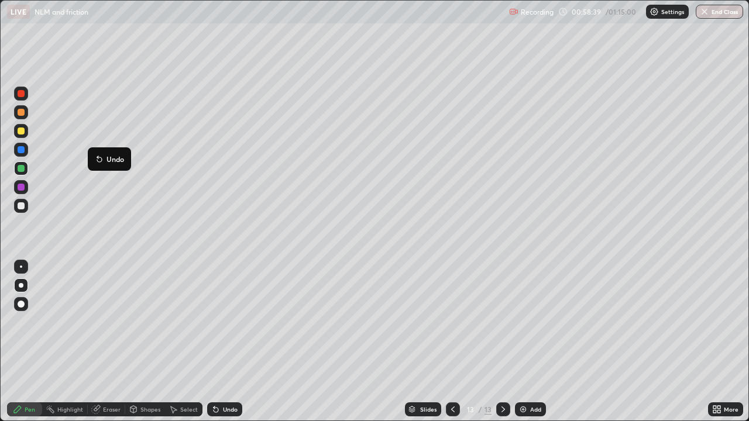
click at [22, 92] on div at bounding box center [21, 93] width 7 height 7
click at [22, 207] on div at bounding box center [21, 205] width 7 height 7
click at [230, 342] on div "Undo" at bounding box center [230, 410] width 15 height 6
click at [226, 342] on div "Undo" at bounding box center [224, 410] width 35 height 14
click at [229, 342] on div "Undo" at bounding box center [224, 410] width 35 height 14
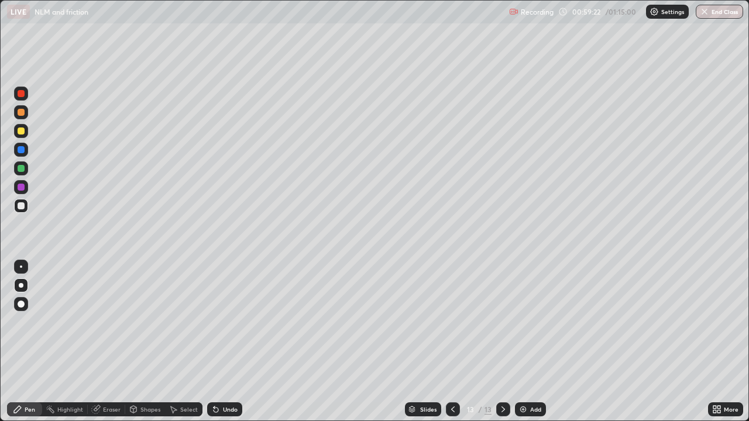
click at [523, 342] on div "Add" at bounding box center [530, 410] width 31 height 14
click at [450, 342] on icon at bounding box center [452, 409] width 9 height 9
click at [452, 342] on icon at bounding box center [452, 409] width 9 height 9
click at [499, 342] on icon at bounding box center [503, 409] width 9 height 9
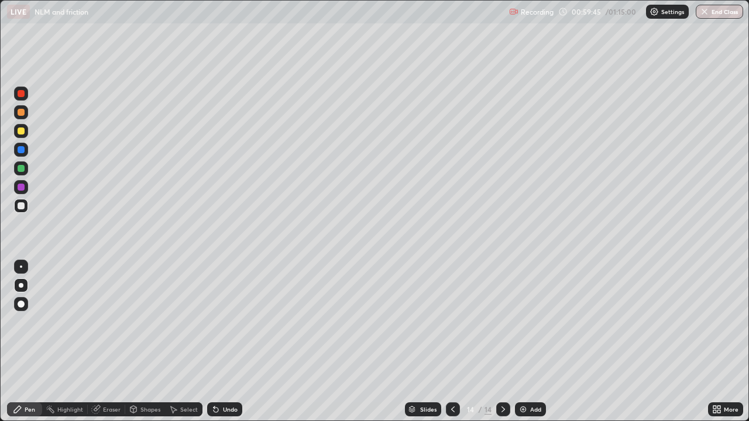
click at [147, 342] on div "Shapes" at bounding box center [150, 410] width 20 height 6
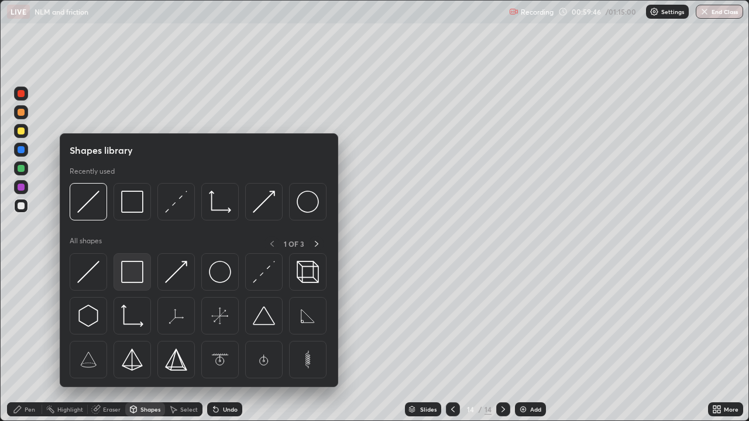
click at [133, 286] on div at bounding box center [132, 271] width 37 height 37
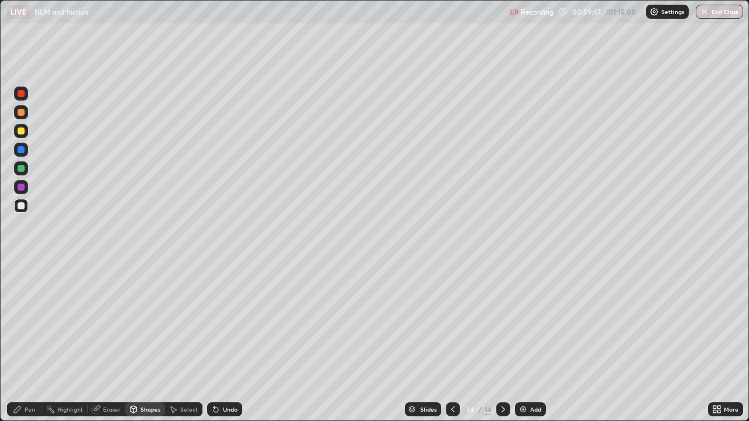
click at [22, 173] on div at bounding box center [21, 169] width 14 height 14
click at [452, 342] on icon at bounding box center [452, 409] width 9 height 9
click at [25, 342] on div "Pen" at bounding box center [24, 410] width 35 height 14
click at [26, 206] on div at bounding box center [21, 206] width 14 height 14
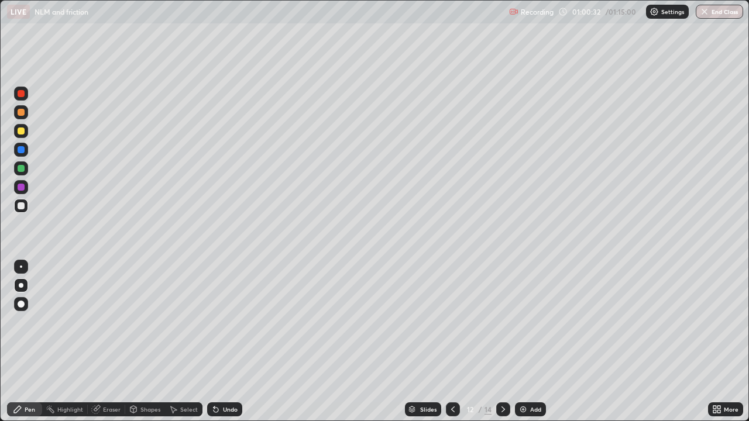
click at [503, 342] on div at bounding box center [503, 410] width 14 height 14
click at [503, 342] on icon at bounding box center [503, 409] width 9 height 9
click at [458, 342] on div at bounding box center [453, 410] width 14 height 14
click at [502, 342] on icon at bounding box center [504, 410] width 4 height 6
click at [25, 135] on div at bounding box center [21, 131] width 14 height 14
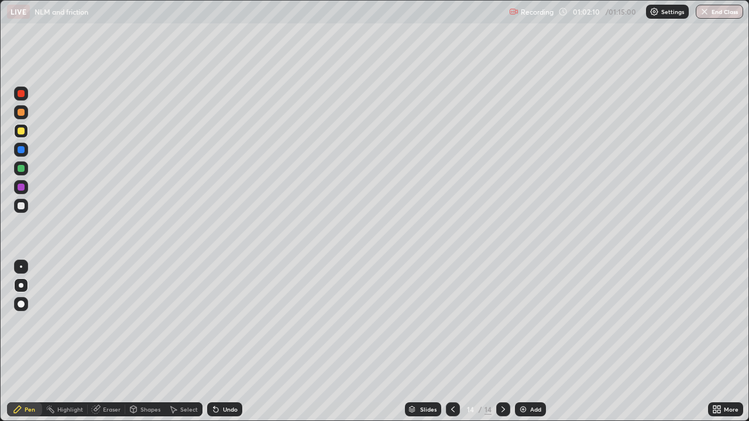
click at [22, 207] on div at bounding box center [21, 205] width 7 height 7
click at [453, 342] on icon at bounding box center [453, 410] width 4 height 6
click at [454, 342] on icon at bounding box center [452, 409] width 9 height 9
click at [500, 342] on icon at bounding box center [503, 409] width 9 height 9
click at [503, 342] on icon at bounding box center [503, 409] width 9 height 9
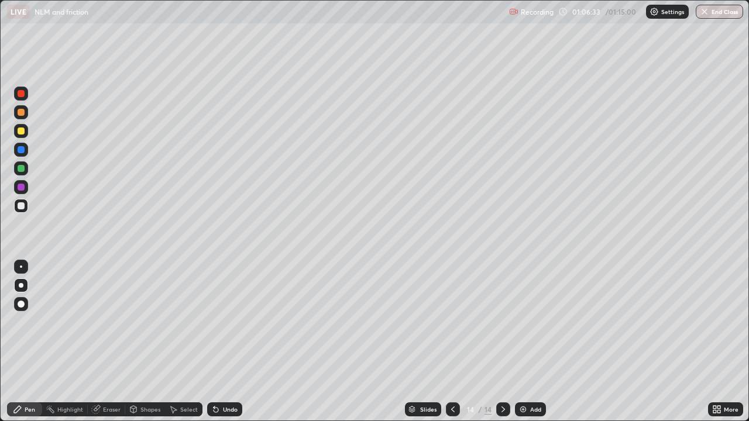
click at [725, 13] on button "End Class" at bounding box center [719, 12] width 47 height 14
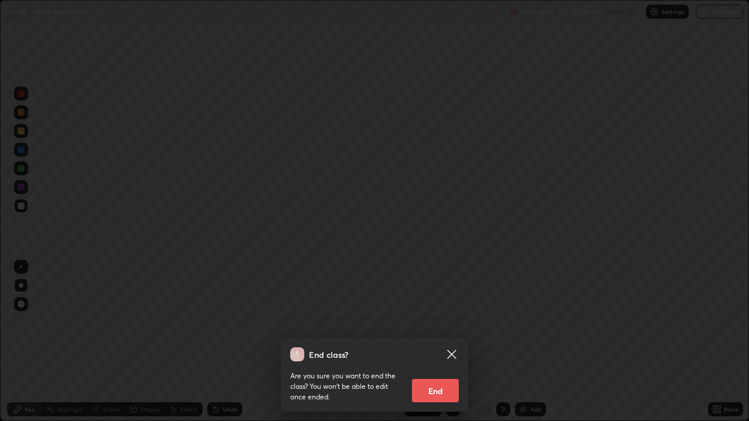
click at [443, 342] on button "End" at bounding box center [435, 390] width 47 height 23
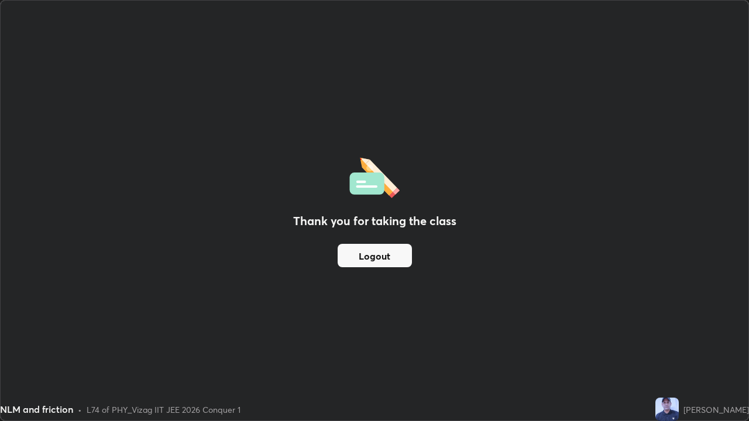
click at [387, 256] on button "Logout" at bounding box center [375, 255] width 74 height 23
